Goal: Information Seeking & Learning: Learn about a topic

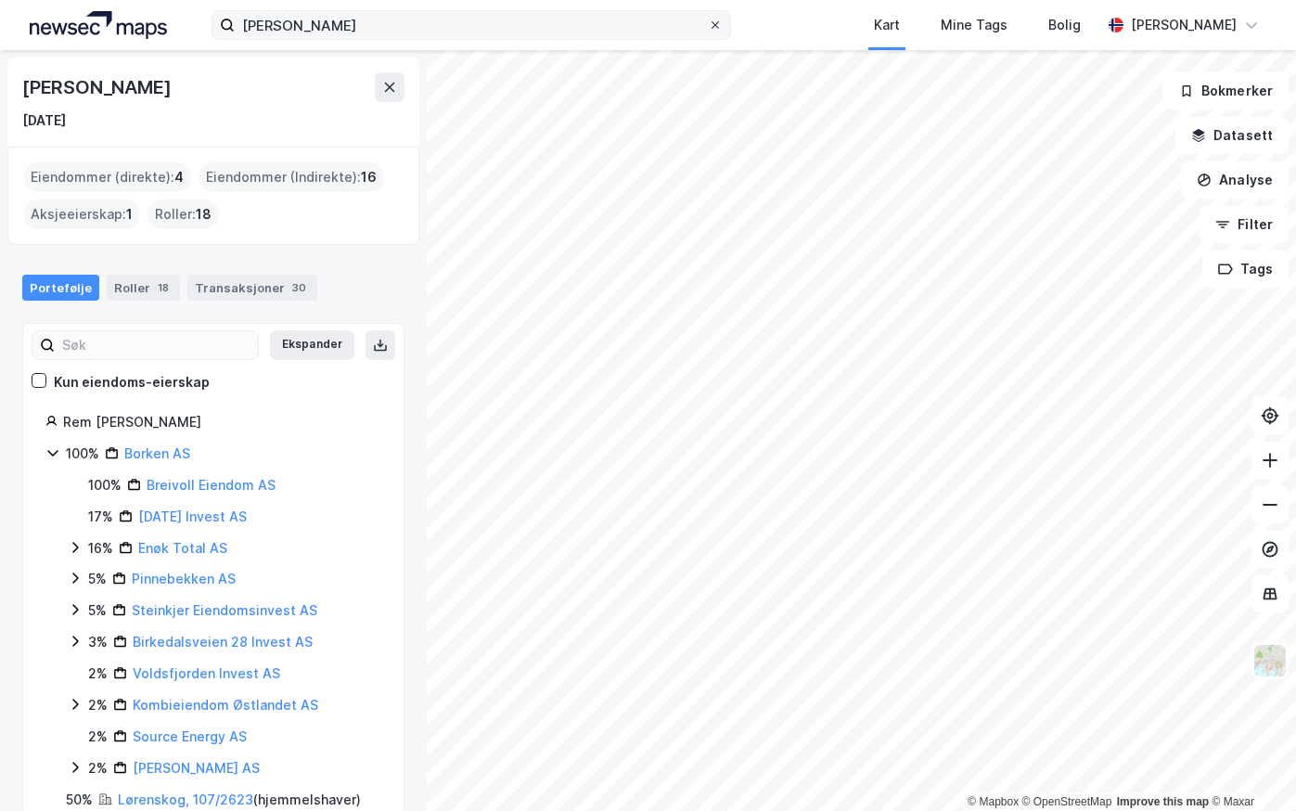
click at [715, 29] on icon at bounding box center [715, 24] width 11 height 11
click at [708, 29] on input "[PERSON_NAME]" at bounding box center [471, 25] width 473 height 28
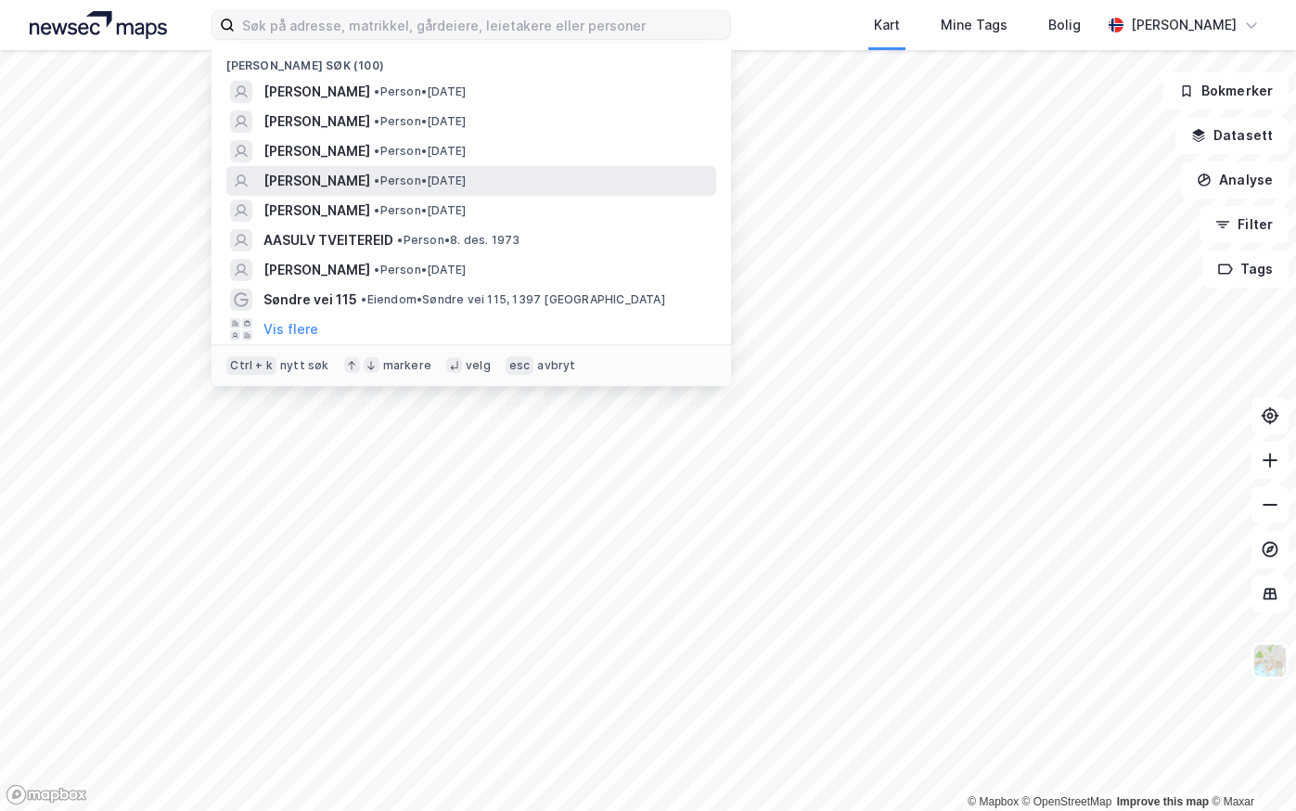
click at [297, 186] on span "[PERSON_NAME]" at bounding box center [316, 181] width 107 height 22
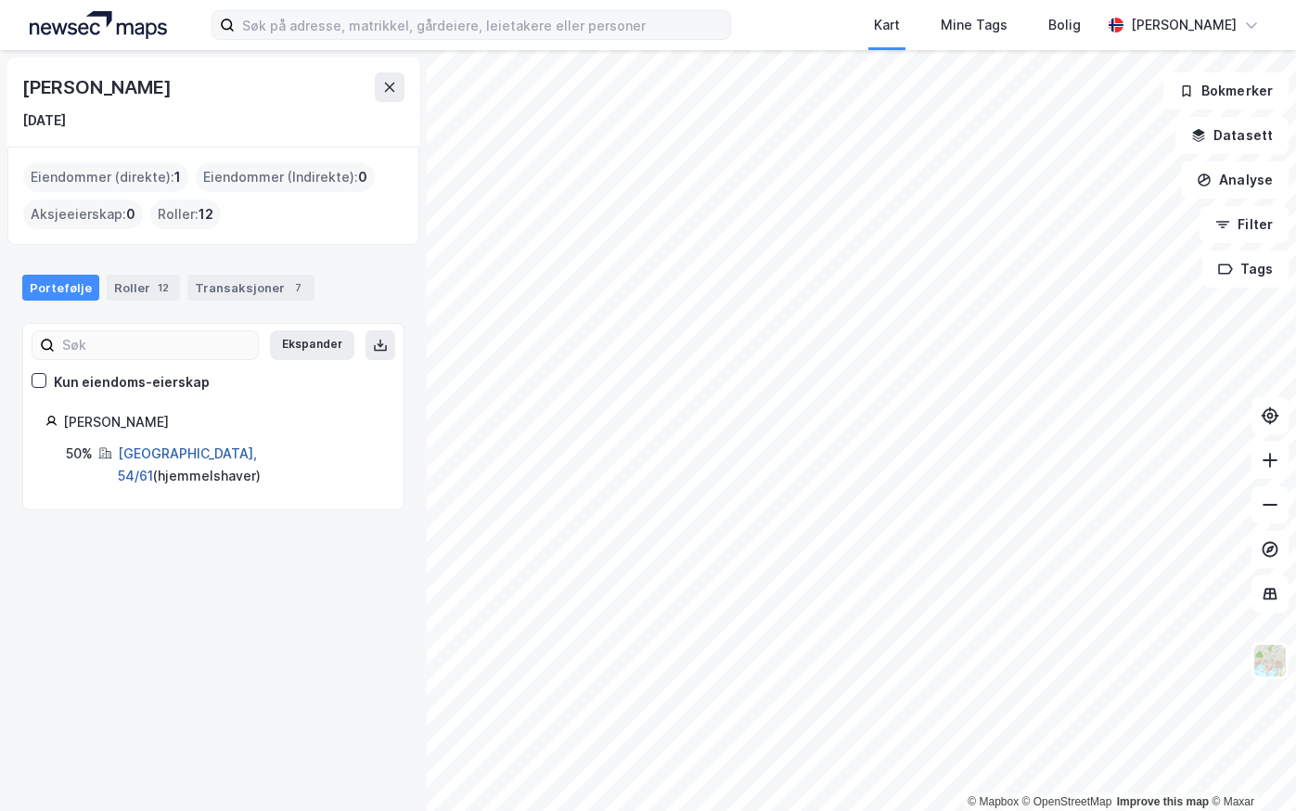
click at [142, 459] on link "[GEOGRAPHIC_DATA], 54/61" at bounding box center [187, 464] width 139 height 38
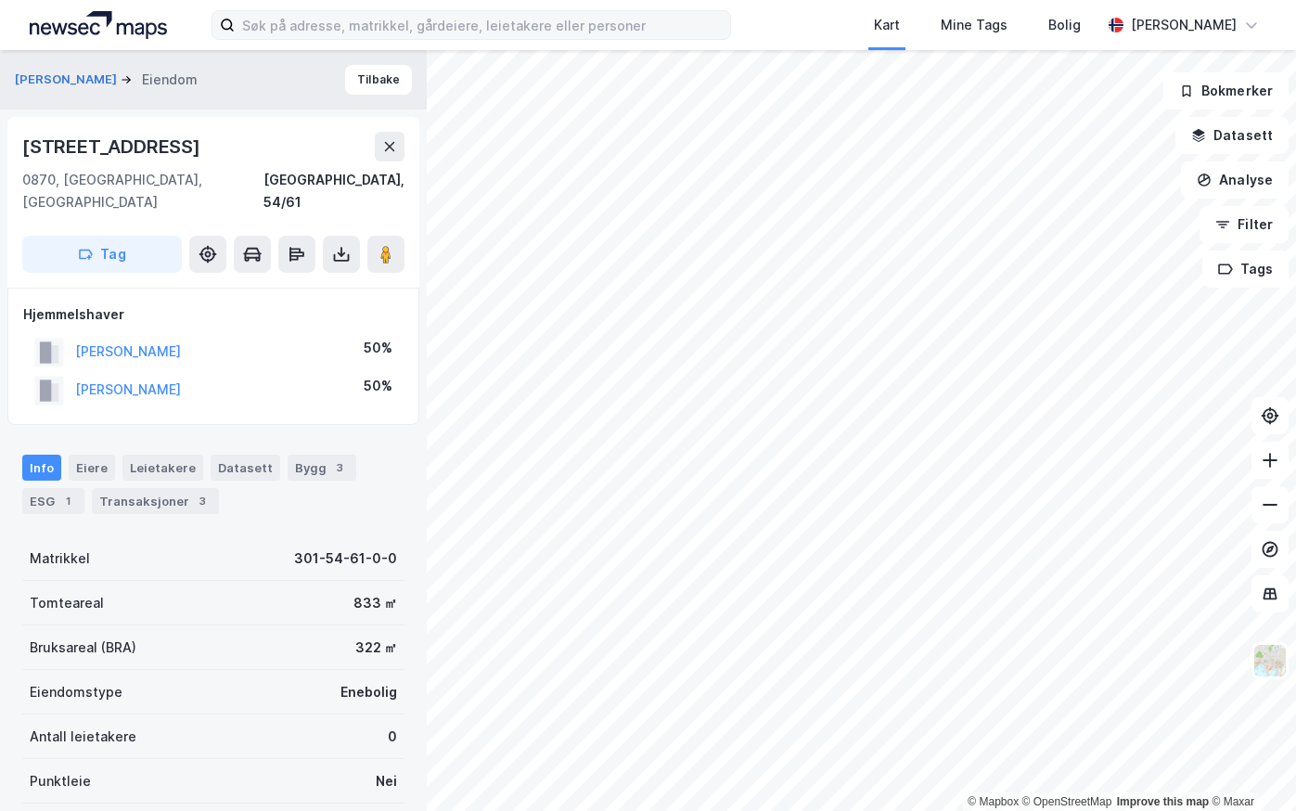
scroll to position [4, 0]
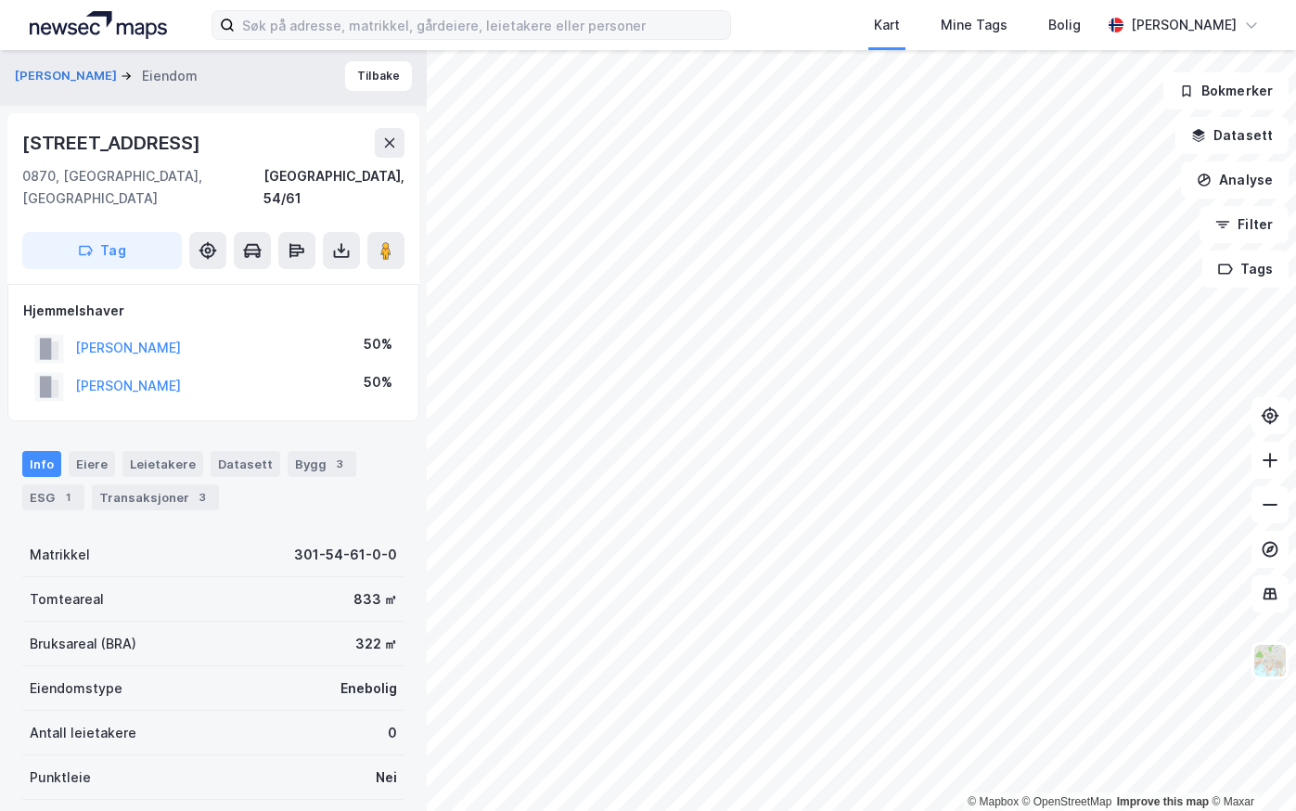
scroll to position [4, 0]
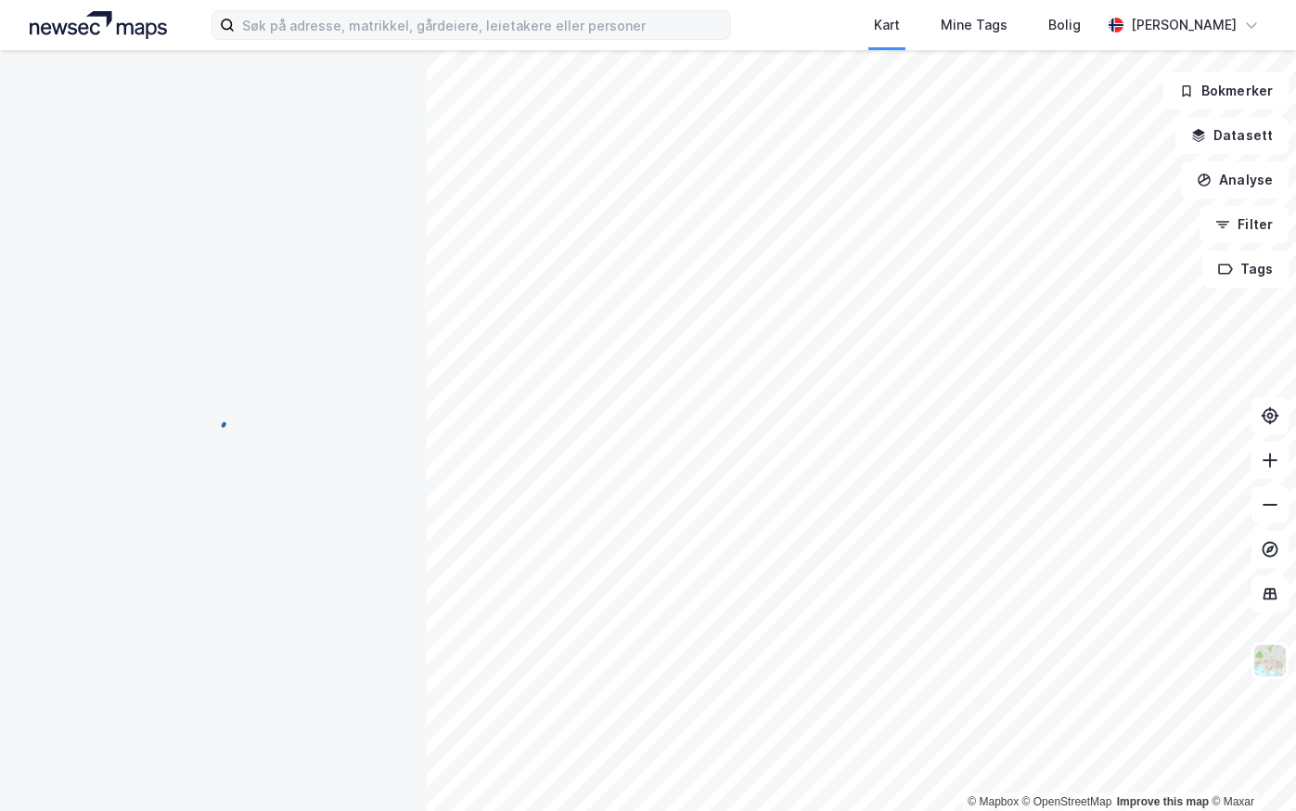
scroll to position [4, 0]
